Goal: Transaction & Acquisition: Purchase product/service

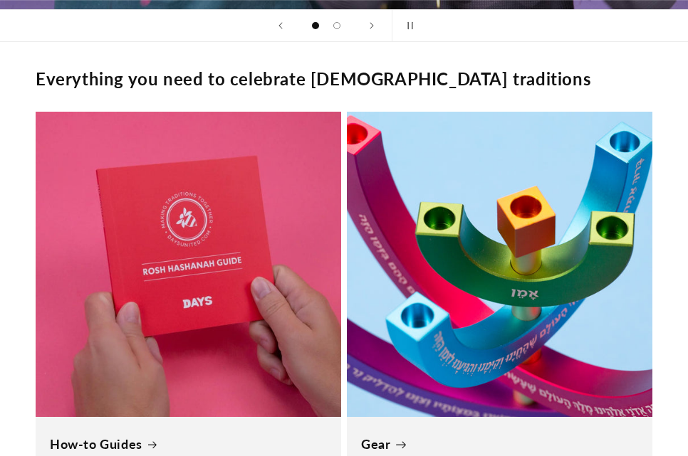
scroll to position [1424, 0]
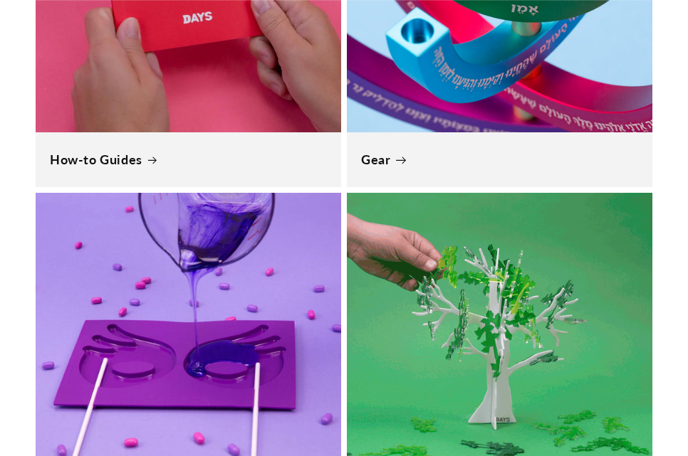
click at [194, 152] on link "Gear" at bounding box center [499, 160] width 277 height 16
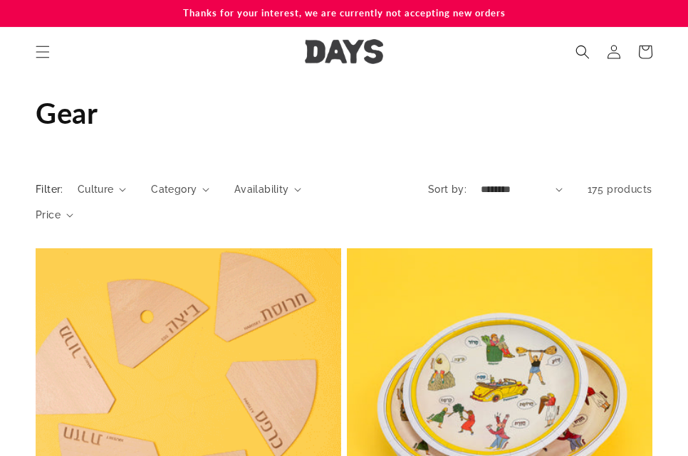
scroll to position [356, 0]
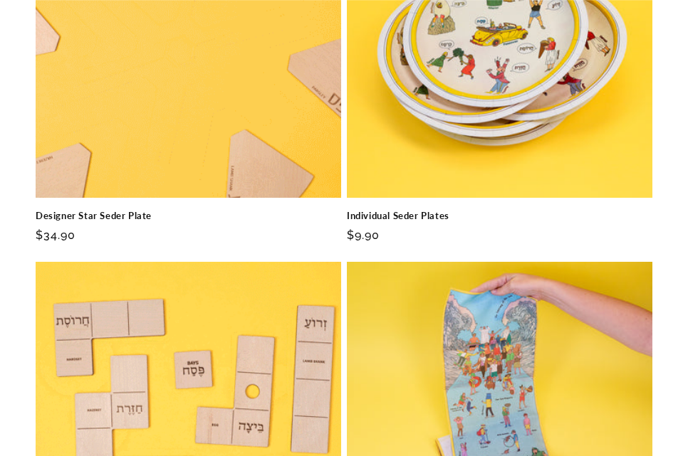
click at [177, 210] on link "Designer Star Seder Plate" at bounding box center [188, 216] width 305 height 12
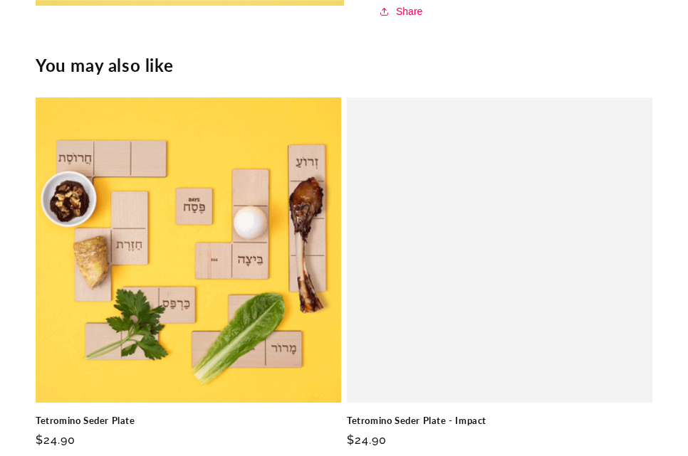
scroll to position [2117, 0]
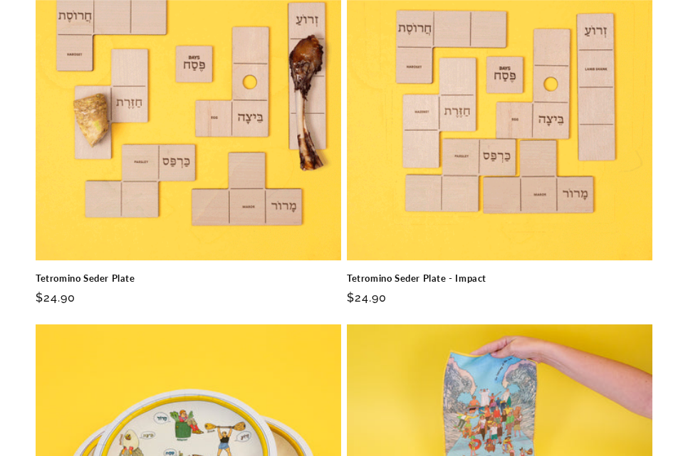
click at [207, 273] on link "Tetromino Seder Plate" at bounding box center [188, 279] width 305 height 12
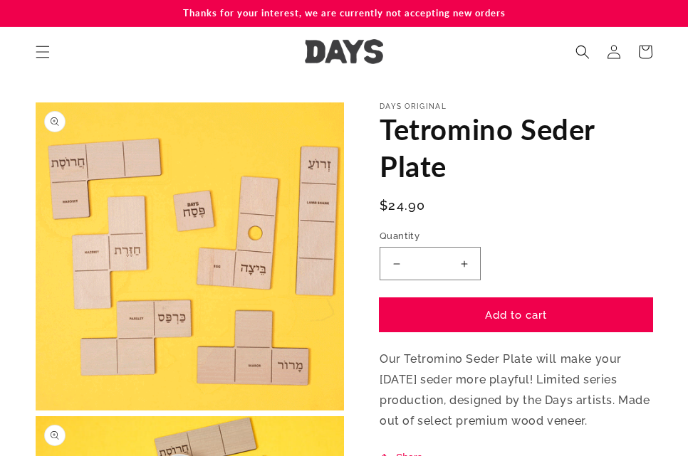
click at [549, 303] on button "Add to cart" at bounding box center [515, 314] width 273 height 33
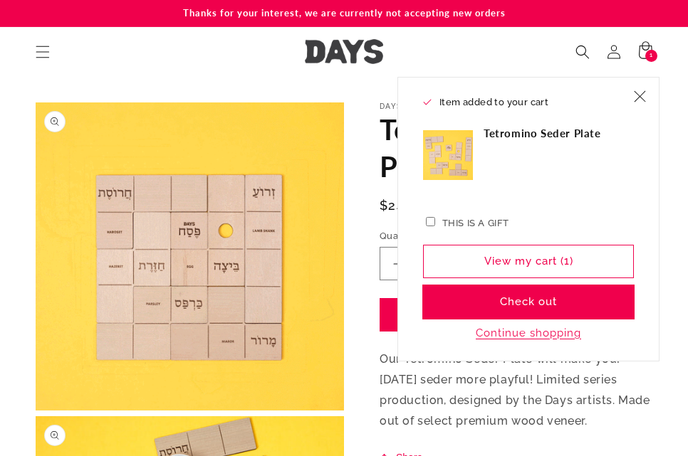
click at [538, 298] on button "Check out" at bounding box center [528, 301] width 211 height 33
